Goal: Check status: Check status

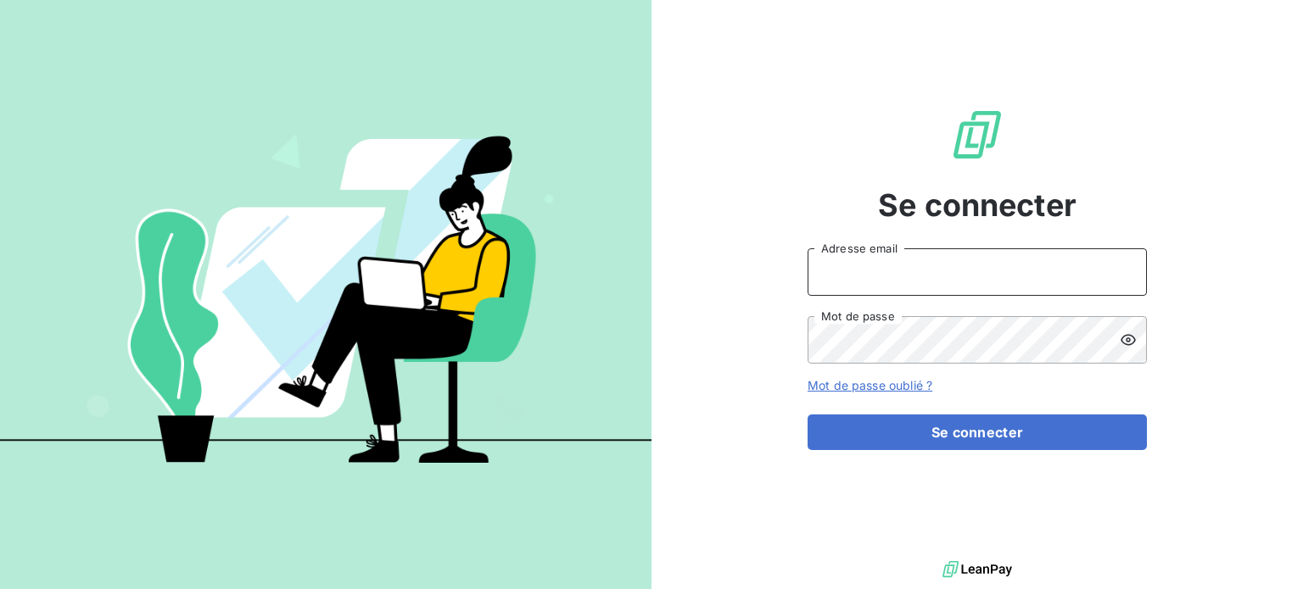
click at [944, 267] on input "Adresse email" at bounding box center [976, 271] width 339 height 47
type input "[EMAIL_ADDRESS][DOMAIN_NAME]"
click at [807, 415] on button "Se connecter" at bounding box center [976, 433] width 339 height 36
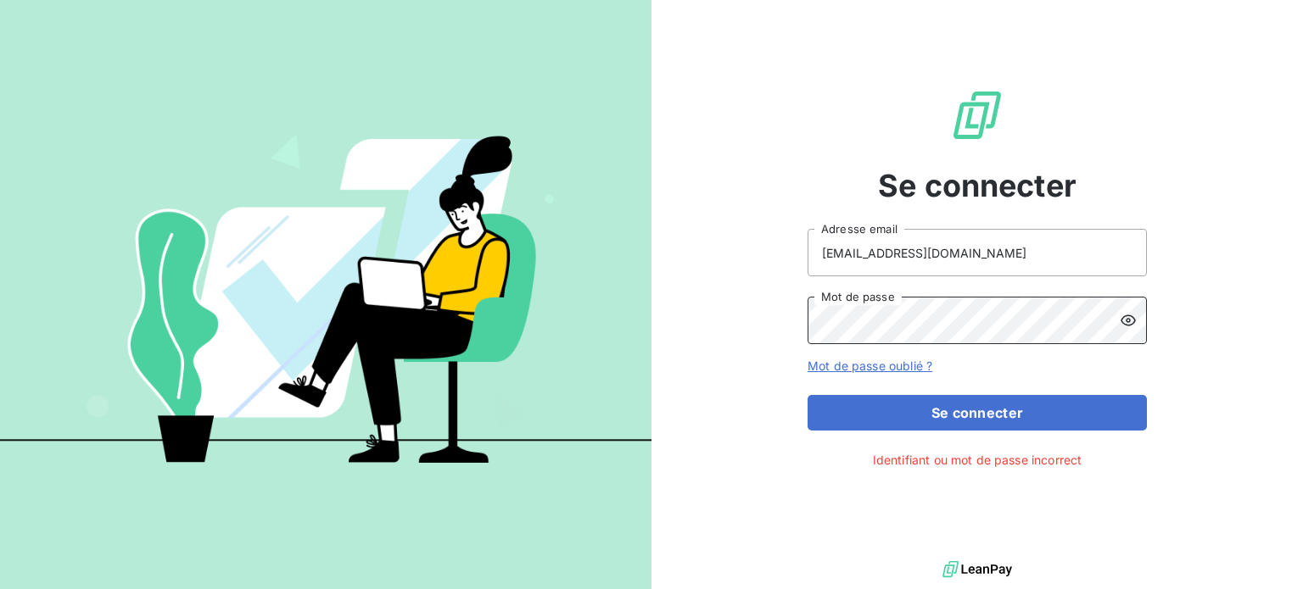
click at [807, 395] on button "Se connecter" at bounding box center [976, 413] width 339 height 36
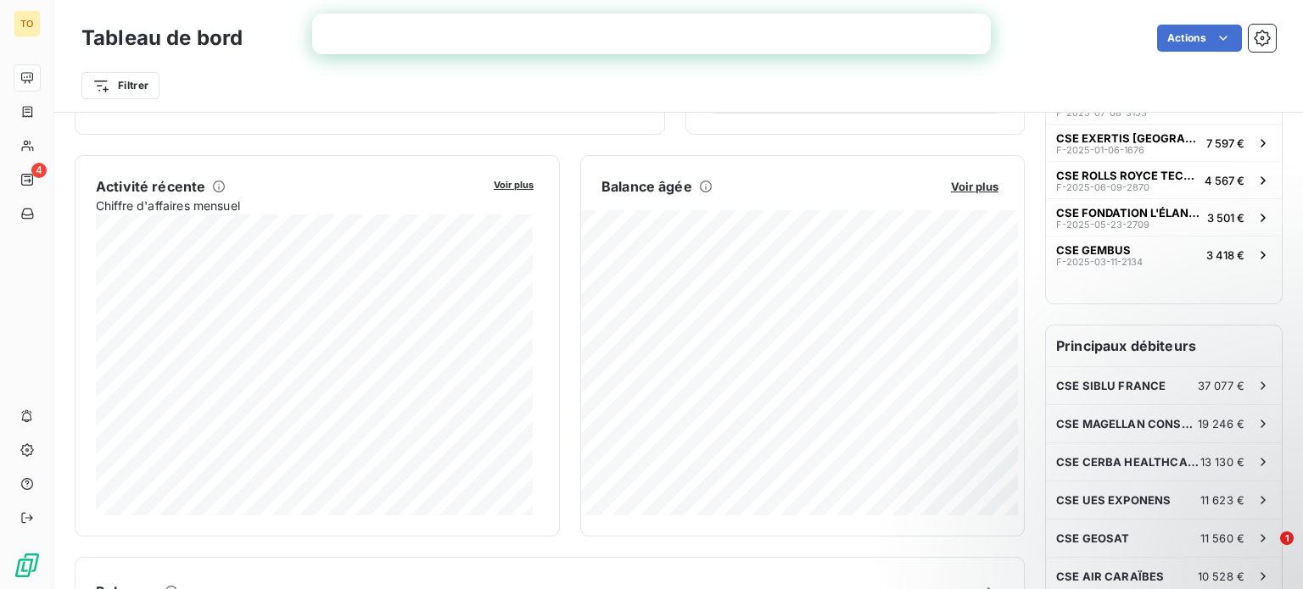
scroll to position [256, 0]
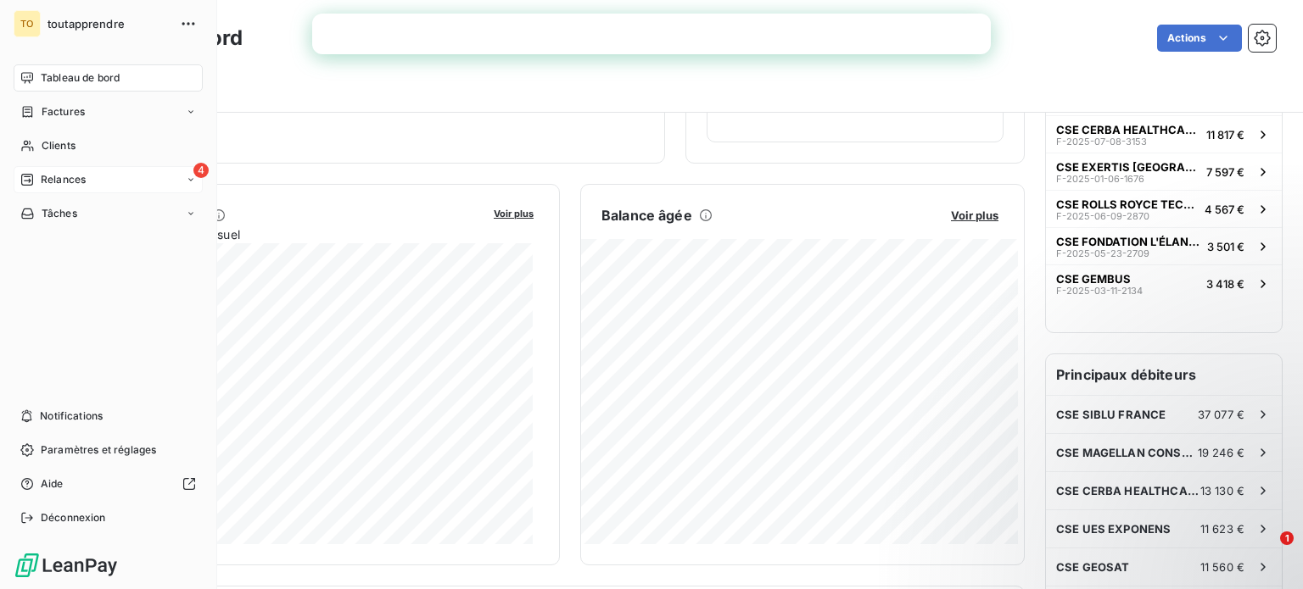
click at [187, 175] on icon at bounding box center [191, 180] width 10 height 10
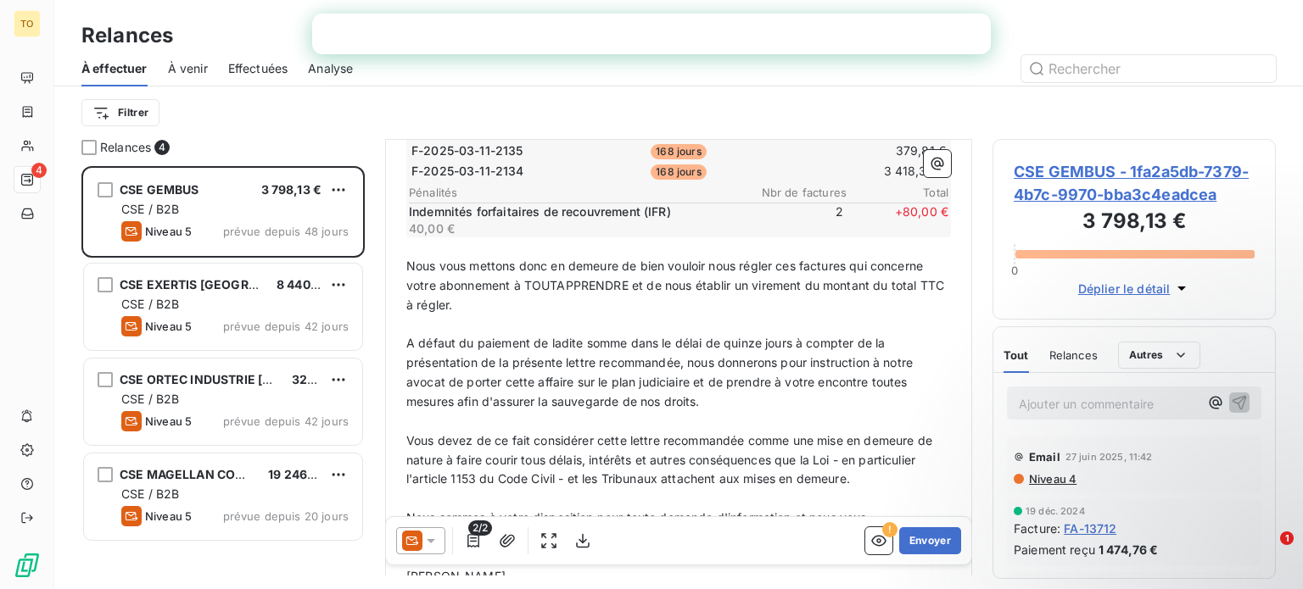
scroll to position [254, 0]
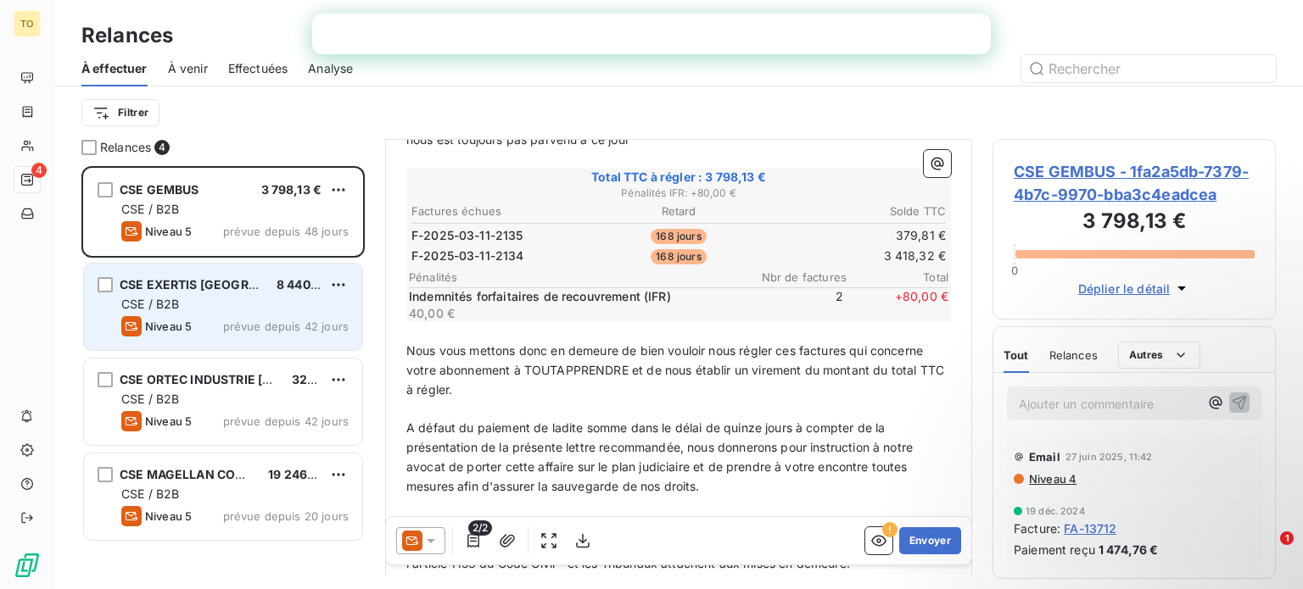
click at [201, 315] on div "CSE EXERTIS FRANCE 8 440,85 € CSE / B2B Niveau 5 prévue depuis 42 jours" at bounding box center [223, 307] width 278 height 86
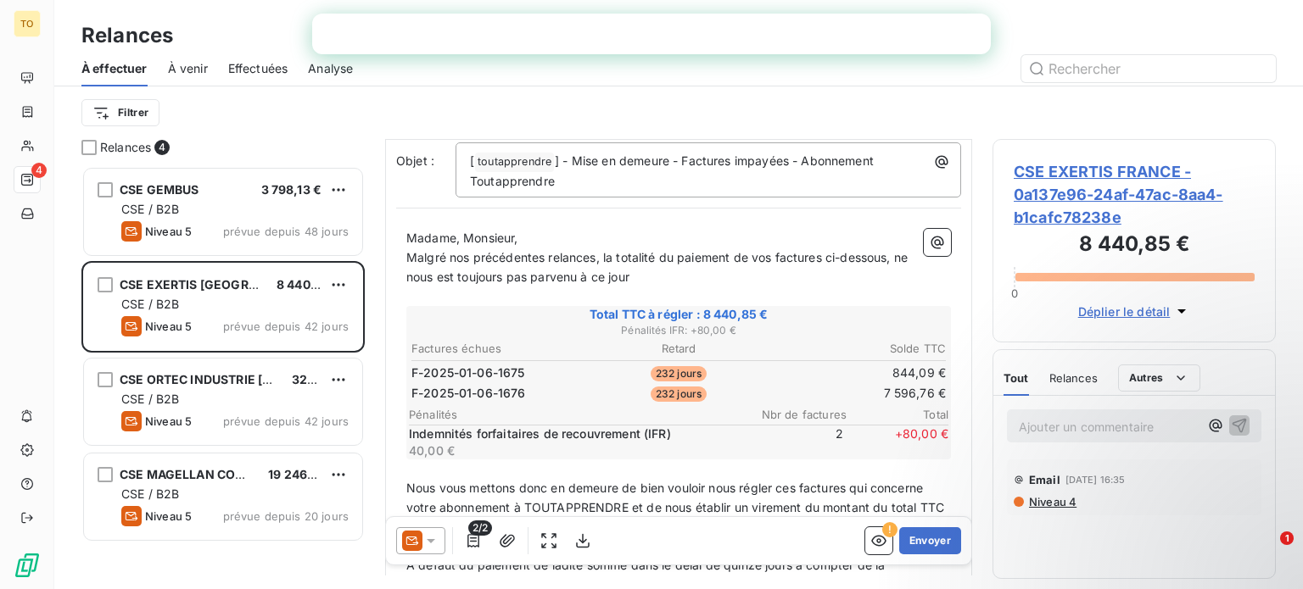
scroll to position [170, 0]
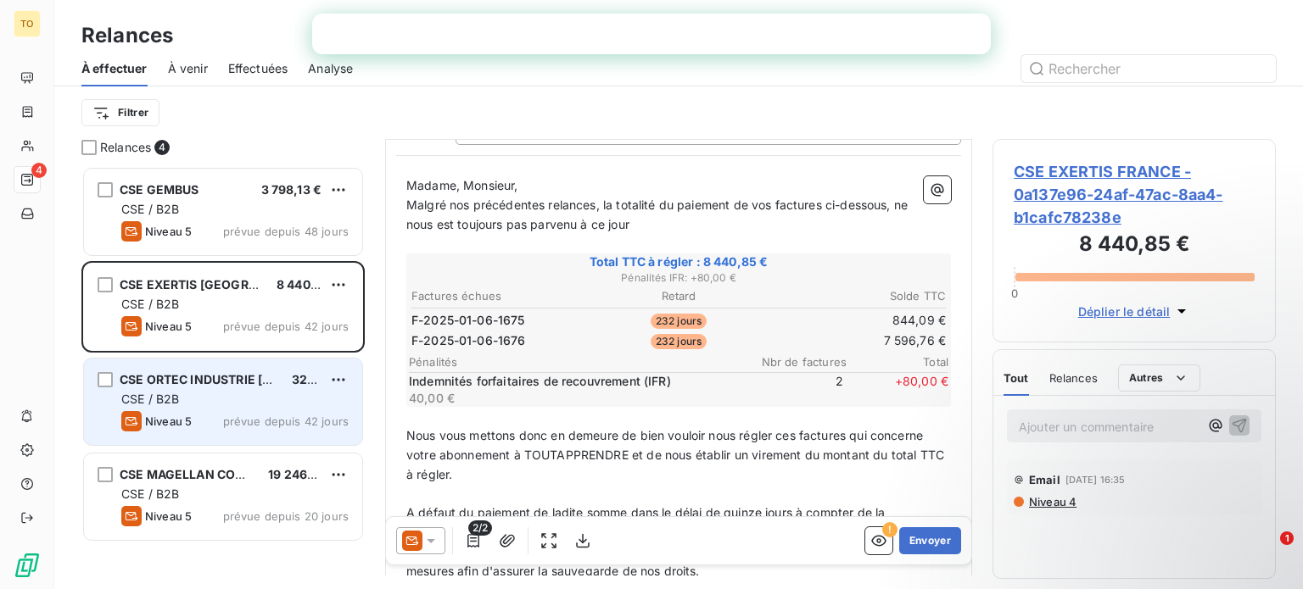
click at [244, 403] on div "CSE / B2B" at bounding box center [234, 399] width 227 height 17
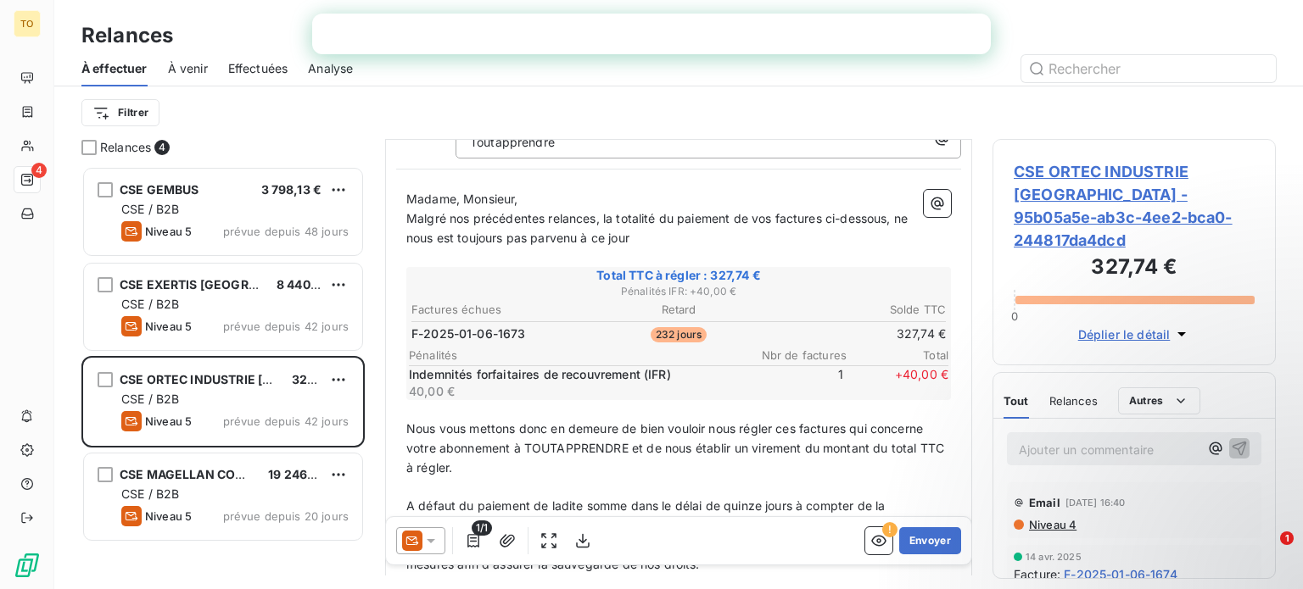
scroll to position [170, 0]
